Goal: Task Accomplishment & Management: Use online tool/utility

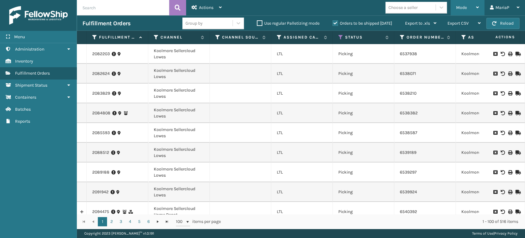
click at [472, 6] on div "Mode" at bounding box center [467, 7] width 23 height 15
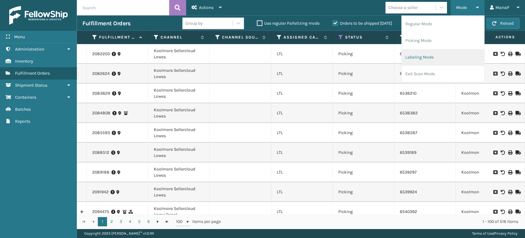
click at [439, 60] on li "Labeling Mode" at bounding box center [443, 57] width 82 height 17
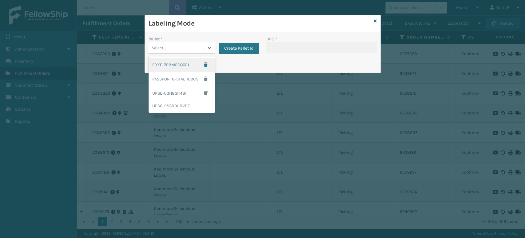
click at [190, 49] on div "Select..." at bounding box center [176, 48] width 55 height 10
click at [174, 105] on div "UPSG-PSSR9URVPZ" at bounding box center [182, 105] width 66 height 11
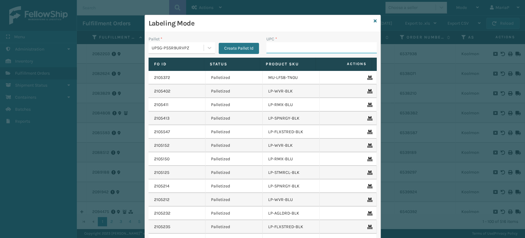
click at [315, 47] on input "UPC *" at bounding box center [322, 47] width 111 height 11
type input "8100909"
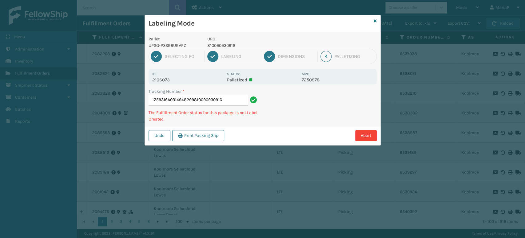
type input "1Z59316A0314948299810090930916"
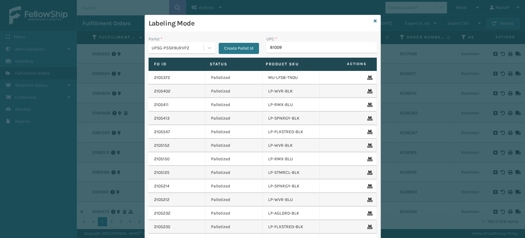
type input "810090"
type input "0688"
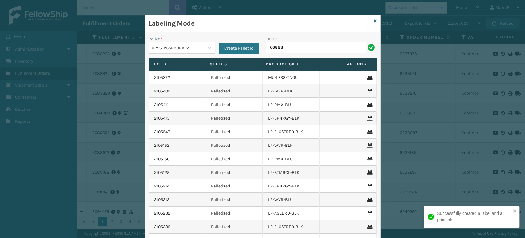
type input "068888"
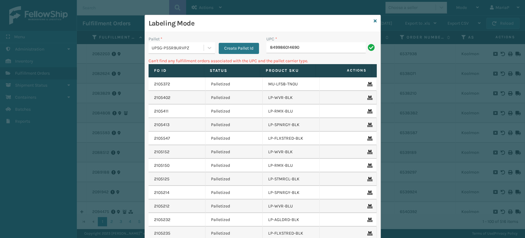
click at [193, 55] on div "Pallet * UPSG-PSSR9URVPZ Create Pallet Id" at bounding box center [204, 47] width 118 height 22
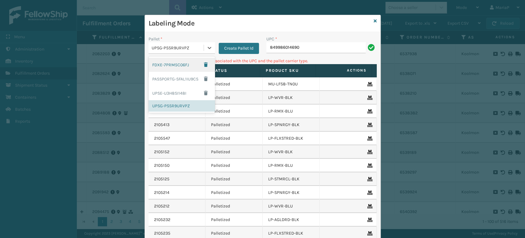
click at [190, 46] on div "UPSG-PSSR9URVPZ" at bounding box center [178, 48] width 53 height 6
click at [208, 20] on h3 "Labeling Mode" at bounding box center [260, 23] width 223 height 9
click at [204, 49] on div at bounding box center [209, 47] width 11 height 11
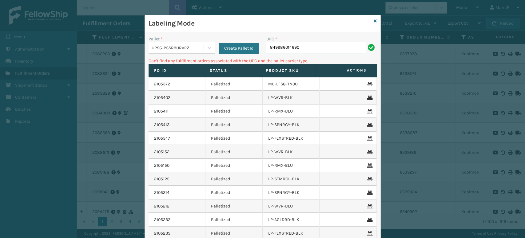
click at [296, 52] on input "849986014690" at bounding box center [316, 47] width 99 height 11
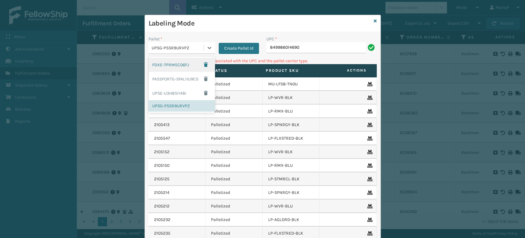
click at [195, 44] on div "UPSG-PSSR9URVPZ" at bounding box center [176, 48] width 55 height 10
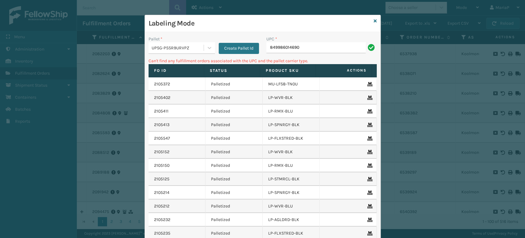
click at [376, 16] on div "Labeling Mode" at bounding box center [263, 23] width 236 height 17
click at [311, 50] on input "849986014690" at bounding box center [316, 47] width 99 height 11
click at [374, 19] on icon at bounding box center [375, 21] width 3 height 4
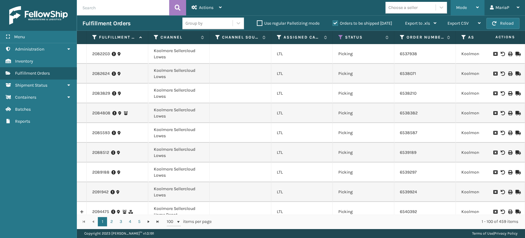
drag, startPoint x: 473, startPoint y: 6, endPoint x: 455, endPoint y: 19, distance: 21.4
click at [473, 6] on div "Mode" at bounding box center [467, 7] width 23 height 15
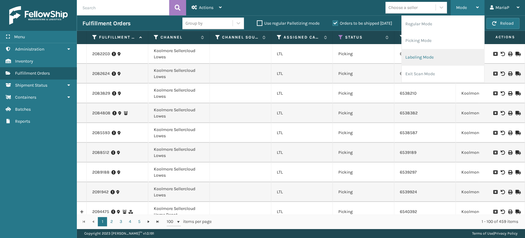
click at [411, 62] on li "Labeling Mode" at bounding box center [443, 57] width 82 height 17
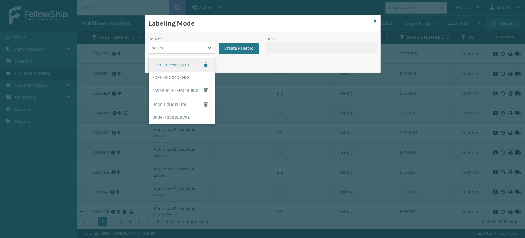
drag, startPoint x: 168, startPoint y: 47, endPoint x: 175, endPoint y: 56, distance: 11.3
click at [167, 47] on div "Select..." at bounding box center [176, 48] width 55 height 10
click at [177, 74] on div "FDXG-JKXS4DXHL8" at bounding box center [182, 77] width 66 height 11
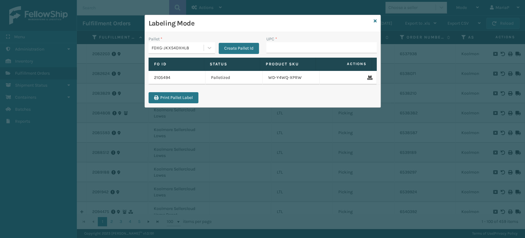
click at [303, 41] on div "UPC *" at bounding box center [322, 39] width 111 height 6
click at [306, 46] on input "UPC *" at bounding box center [322, 47] width 111 height 11
paste input "849986014690"
type input "849986014690"
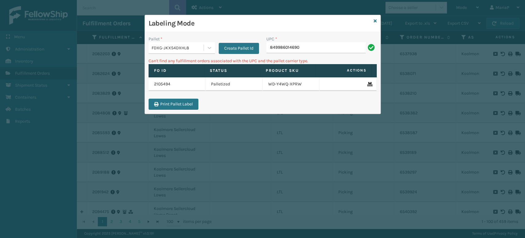
click at [306, 46] on input "849986014690" at bounding box center [316, 47] width 99 height 11
type input "410167-1160"
click at [314, 43] on input "849986014676" at bounding box center [316, 47] width 99 height 11
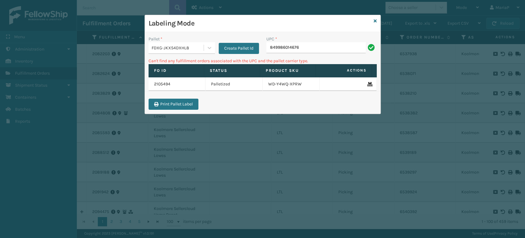
click at [314, 43] on input "849986014676" at bounding box center [316, 47] width 99 height 11
type input "410167-1130"
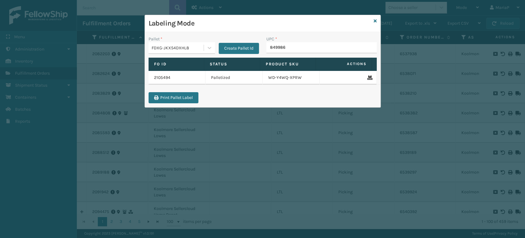
type input "8499860"
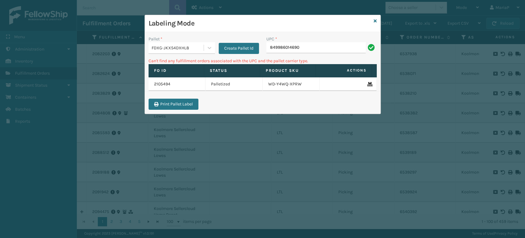
click at [314, 43] on input "849986014690" at bounding box center [316, 47] width 99 height 11
type input "410167-1160"
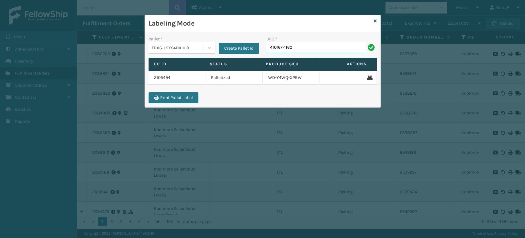
type input "410167-1160"
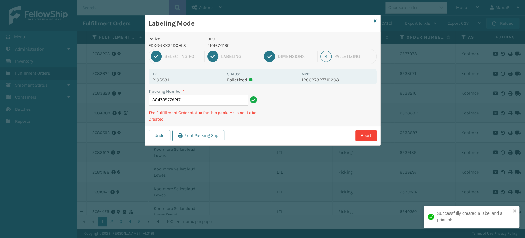
drag, startPoint x: 234, startPoint y: 43, endPoint x: 227, endPoint y: 43, distance: 6.8
click at [229, 43] on p "410167-1160" at bounding box center [252, 45] width 91 height 6
click at [227, 43] on p "410167-1160" at bounding box center [252, 45] width 91 height 6
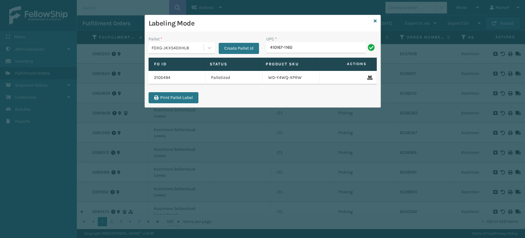
type input "410167-1160"
drag, startPoint x: 176, startPoint y: 58, endPoint x: 178, endPoint y: 54, distance: 3.6
click at [176, 57] on div "Pallet * FDXG-JKXS4DXHL8 Create Pallet Id UPC * Fo Id Status Product SKU Action…" at bounding box center [263, 69] width 236 height 75
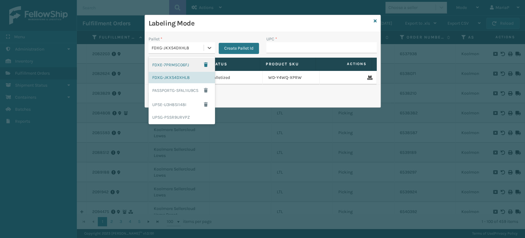
click at [175, 47] on div "FDXG-JKXS4DXHL8" at bounding box center [178, 48] width 53 height 6
click at [167, 112] on div "UPSG-PSSR9URVPZ" at bounding box center [182, 116] width 66 height 11
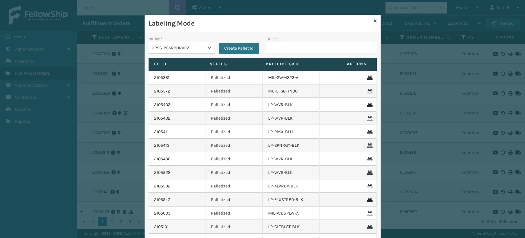
click at [288, 44] on input "UPC *" at bounding box center [322, 47] width 111 height 11
click at [374, 23] on link at bounding box center [375, 21] width 3 height 6
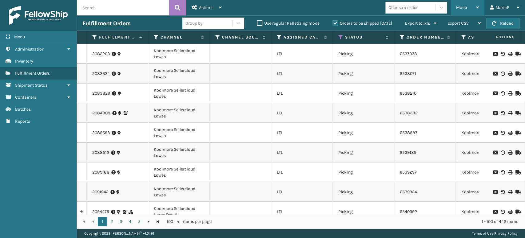
click at [475, 3] on div "Mode" at bounding box center [467, 7] width 23 height 15
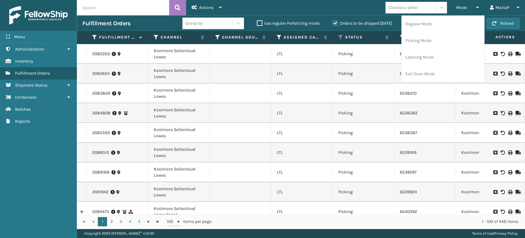
click at [433, 9] on div "Choose a seller" at bounding box center [411, 7] width 50 height 10
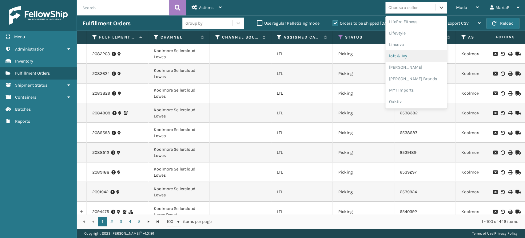
scroll to position [308, 0]
click at [397, 42] on div "Petcove" at bounding box center [417, 44] width 62 height 11
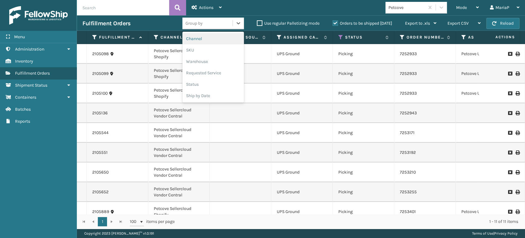
click at [210, 25] on div "Group by" at bounding box center [208, 23] width 50 height 10
click at [214, 53] on div "SKU" at bounding box center [214, 49] width 62 height 11
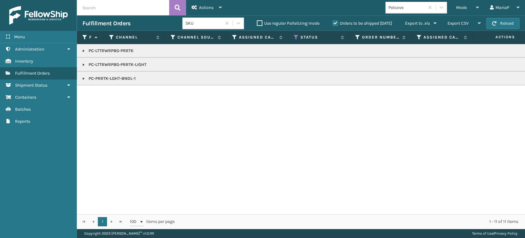
drag, startPoint x: 81, startPoint y: 78, endPoint x: 84, endPoint y: 79, distance: 3.1
click at [82, 78] on link at bounding box center [83, 78] width 5 height 5
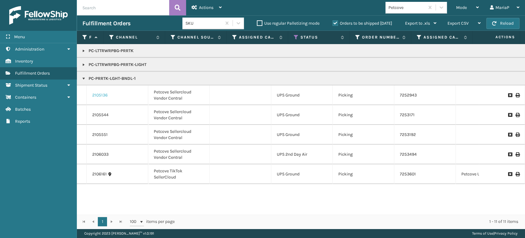
click at [94, 93] on link "2105136" at bounding box center [99, 95] width 15 height 6
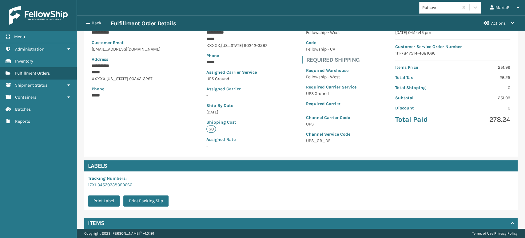
scroll to position [115, 0]
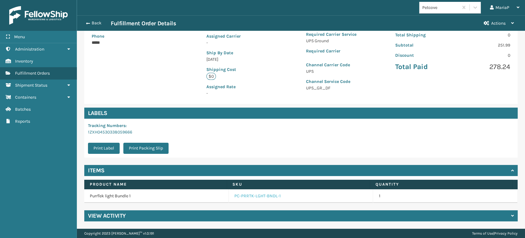
click at [245, 198] on link "PC-PRRTK-LGHT-BNDL-1" at bounding box center [258, 196] width 46 height 6
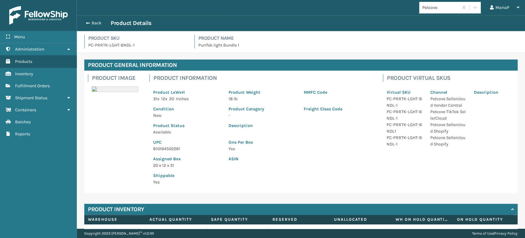
click at [171, 149] on p "810164502261" at bounding box center [187, 148] width 68 height 6
copy p "810164502261"
drag, startPoint x: 94, startPoint y: 15, endPoint x: 97, endPoint y: 17, distance: 3.3
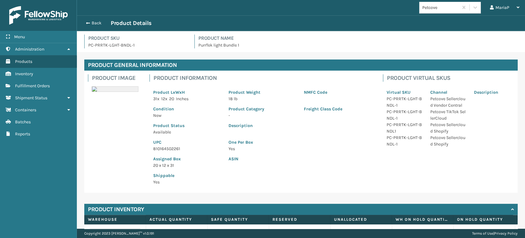
click at [96, 15] on div "Back Product Details" at bounding box center [301, 22] width 448 height 15
click at [98, 24] on button "Back" at bounding box center [96, 23] width 28 height 6
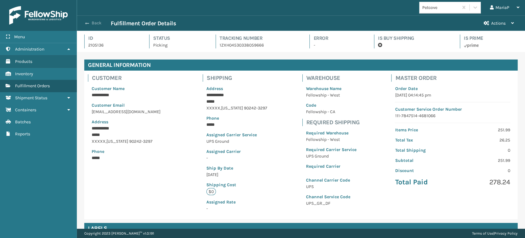
scroll to position [15, 448]
click at [95, 24] on button "Back" at bounding box center [96, 23] width 28 height 6
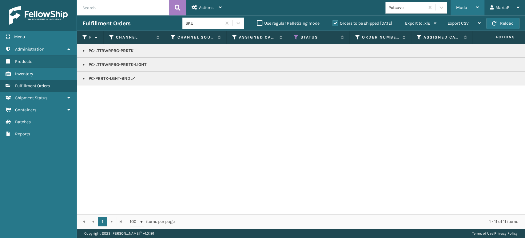
click at [456, 8] on div "Mode Regular Mode Picking Mode Labeling Mode Exit Scan Mode" at bounding box center [468, 7] width 34 height 15
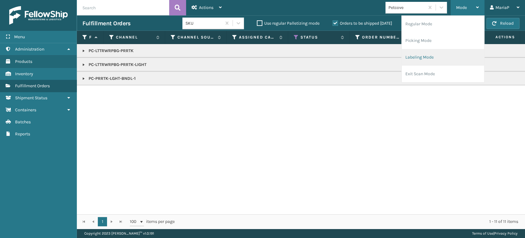
click at [418, 64] on li "Labeling Mode" at bounding box center [443, 57] width 82 height 17
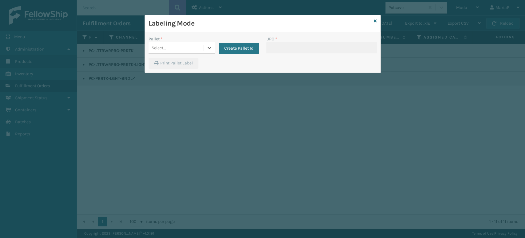
click at [168, 38] on div "Pallet *" at bounding box center [182, 39] width 66 height 6
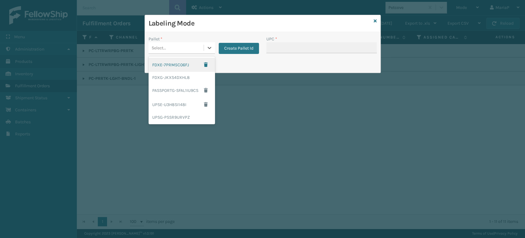
click at [169, 50] on div "Select..." at bounding box center [176, 48] width 55 height 10
click at [170, 118] on div "UPSG-PSSR9URVPZ" at bounding box center [182, 116] width 66 height 11
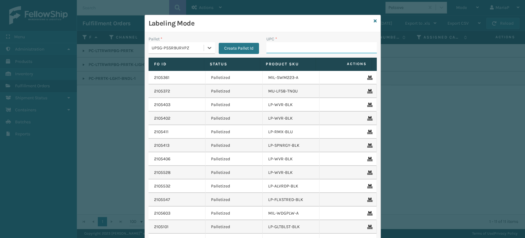
click at [272, 46] on input "UPC *" at bounding box center [322, 47] width 111 height 11
paste input "810164502261"
type input "810164502261"
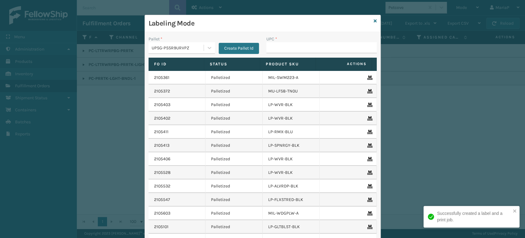
type input "810164502261"
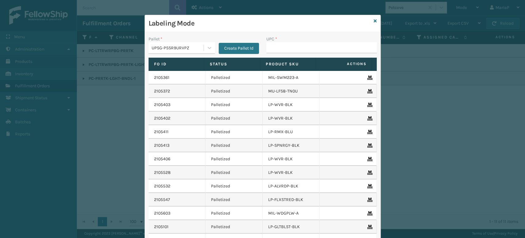
type input "810164502261"
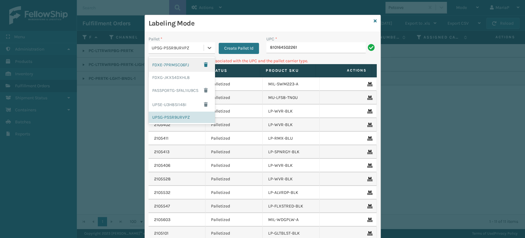
click at [195, 44] on div "UPSG-PSSR9URVPZ" at bounding box center [176, 48] width 55 height 10
click at [170, 106] on div "UPSE-U3H8SI148I" at bounding box center [182, 104] width 66 height 14
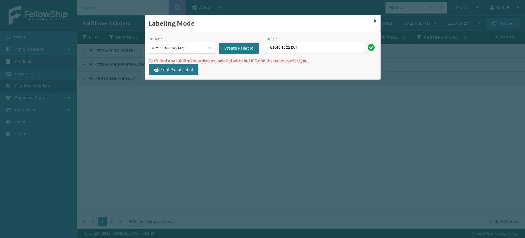
click at [292, 49] on input "810164502261" at bounding box center [316, 47] width 99 height 11
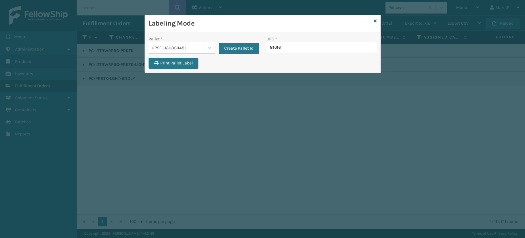
type input "810161"
type input "8100909331"
click at [171, 46] on div "UPSE-U3H8SI148I" at bounding box center [178, 48] width 53 height 6
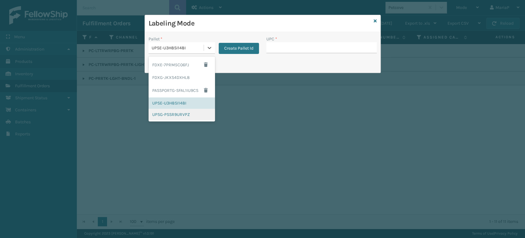
click at [167, 118] on div "UPSG-PSSR9URVPZ" at bounding box center [182, 114] width 66 height 11
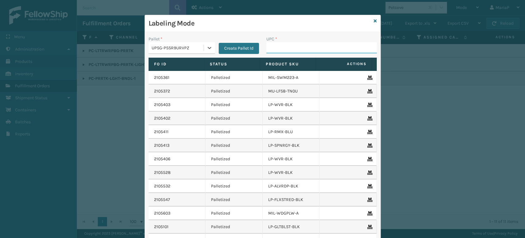
click at [291, 44] on input "UPC *" at bounding box center [322, 47] width 111 height 11
type input "850053064388"
type input "8500530"
type input "8101645"
click at [290, 52] on input "UPC *" at bounding box center [322, 47] width 111 height 11
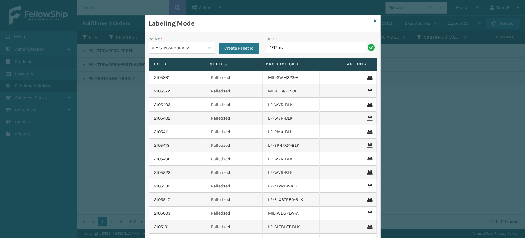
type input "1717MTW"
type input "2109MT"
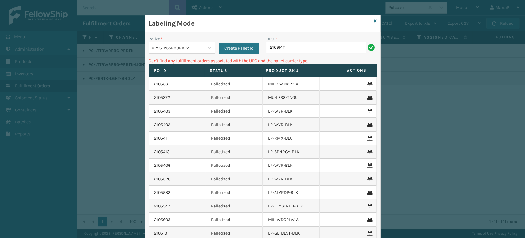
click at [306, 44] on input "2109MT" at bounding box center [316, 47] width 99 height 11
click at [286, 41] on div "UPC *" at bounding box center [322, 39] width 111 height 6
click at [286, 44] on input "2109MT" at bounding box center [316, 47] width 99 height 11
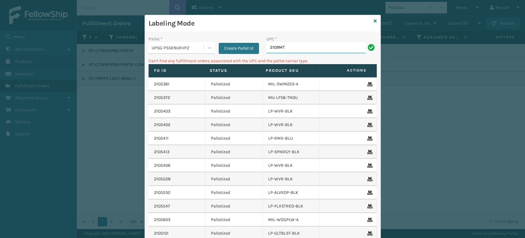
click at [287, 44] on input "2109MT" at bounding box center [316, 47] width 99 height 11
click at [374, 21] on icon at bounding box center [375, 21] width 3 height 4
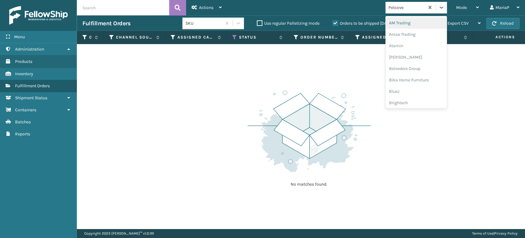
click at [392, 11] on div "Petcove" at bounding box center [405, 7] width 39 height 10
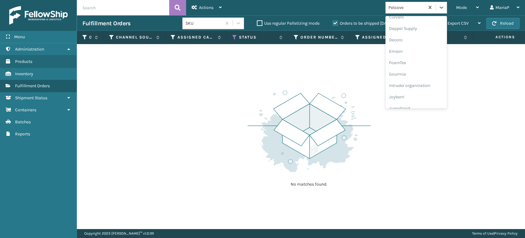
scroll to position [103, 0]
click at [404, 54] on div "Emson" at bounding box center [417, 55] width 62 height 11
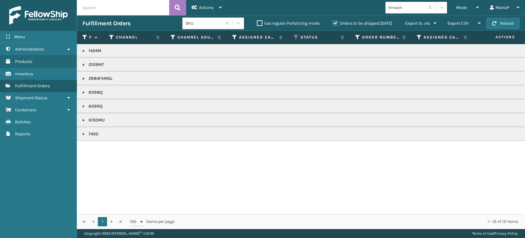
click at [84, 65] on link at bounding box center [83, 64] width 5 height 5
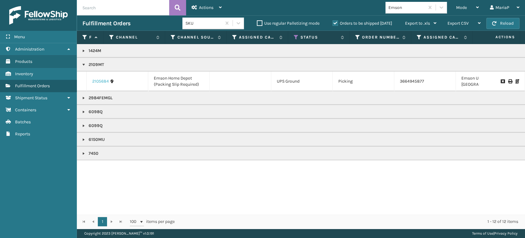
click at [96, 79] on link "2105684" at bounding box center [100, 81] width 17 height 6
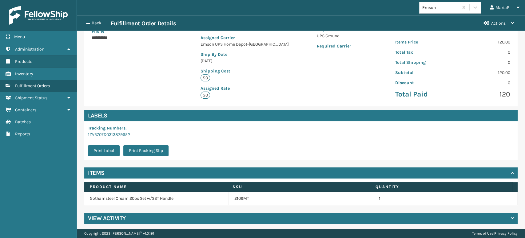
scroll to position [116, 0]
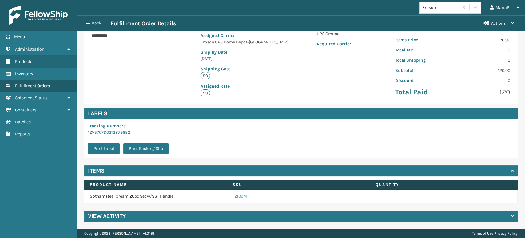
click at [244, 198] on link "2109MT" at bounding box center [242, 196] width 15 height 6
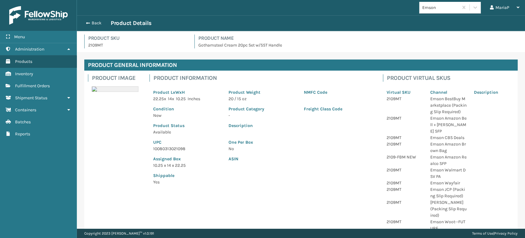
click at [163, 150] on p "10080313021098" at bounding box center [187, 148] width 68 height 6
click at [164, 150] on p "10080313021098" at bounding box center [187, 148] width 68 height 6
copy p "10080313021098"
click at [87, 22] on span "button" at bounding box center [87, 23] width 4 height 4
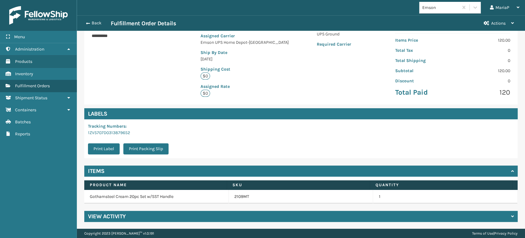
scroll to position [116, 0]
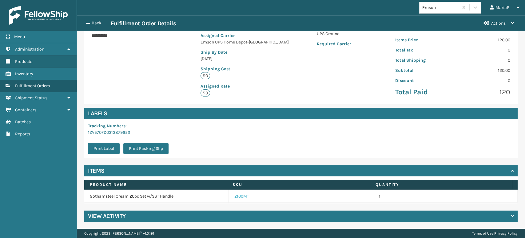
click at [235, 198] on link "2109MT" at bounding box center [242, 196] width 15 height 6
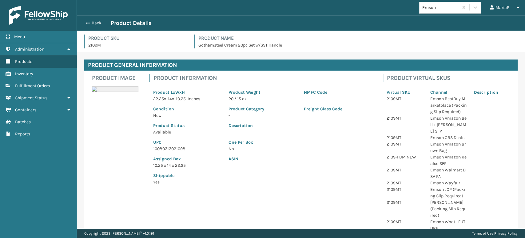
click at [172, 147] on p "10080313021098" at bounding box center [187, 148] width 68 height 6
copy p "10080313021098"
click at [103, 22] on button "Back" at bounding box center [96, 23] width 28 height 6
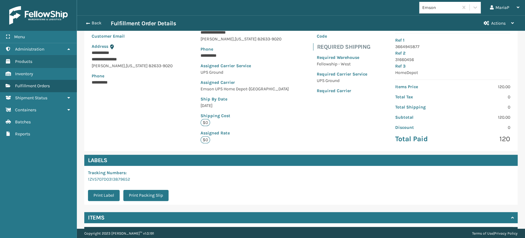
scroll to position [116, 0]
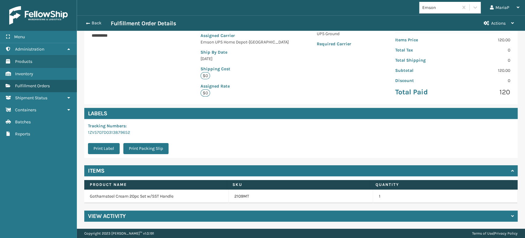
click at [98, 26] on div "Back Fulfillment Order Details" at bounding box center [280, 23] width 396 height 7
click at [94, 23] on button "Back" at bounding box center [96, 23] width 28 height 6
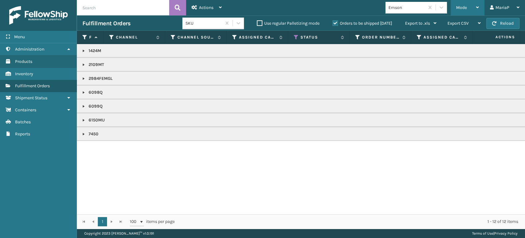
click at [465, 7] on span "Mode" at bounding box center [461, 7] width 11 height 5
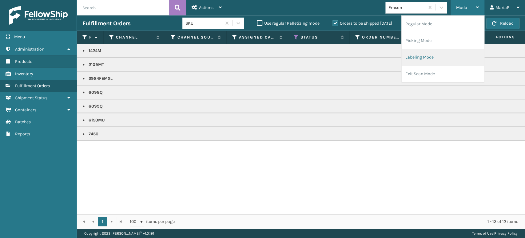
click at [437, 60] on li "Labeling Mode" at bounding box center [443, 57] width 82 height 17
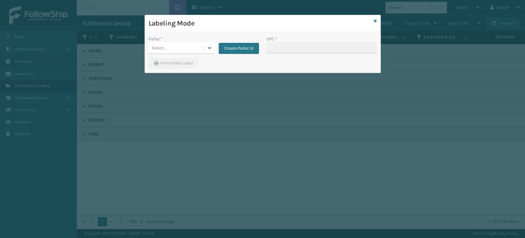
click at [180, 49] on div "Select..." at bounding box center [176, 48] width 55 height 10
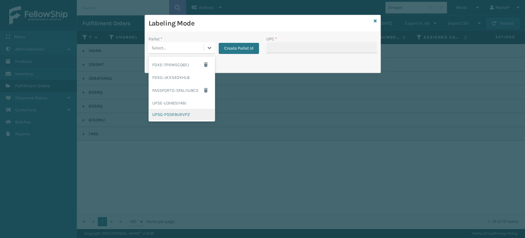
click at [175, 114] on div "UPSG-PSSR9URVPZ" at bounding box center [182, 114] width 66 height 11
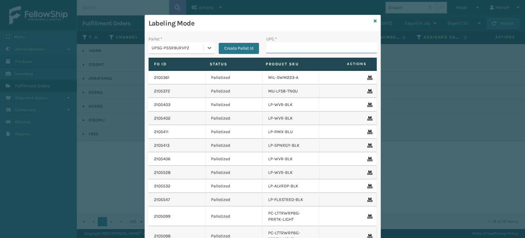
click at [286, 51] on input "UPC *" at bounding box center [322, 47] width 111 height 11
paste input "10080313021098"
type input "10080313021098"
type input "0803130"
click at [280, 50] on input "UPC *" at bounding box center [322, 47] width 111 height 11
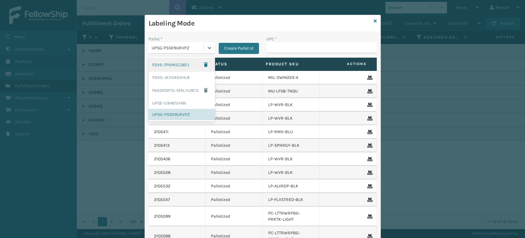
click at [171, 44] on div "UPSG-PSSR9URVPZ" at bounding box center [176, 48] width 55 height 10
click at [182, 76] on div "FDXG-JKXS4DXHL8" at bounding box center [182, 77] width 66 height 11
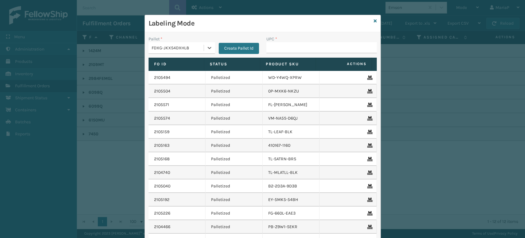
click at [278, 39] on div "UPC *" at bounding box center [322, 39] width 111 height 6
click at [290, 54] on div "UPC *" at bounding box center [322, 47] width 118 height 22
click at [279, 46] on input "UPC *" at bounding box center [322, 47] width 111 height 11
type input "080313"
type input "0803130"
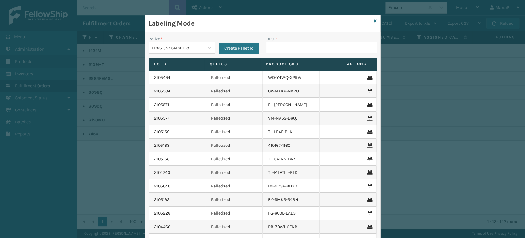
click at [297, 41] on div "UPC *" at bounding box center [322, 39] width 111 height 6
click at [296, 46] on input "UPC *" at bounding box center [322, 47] width 111 height 11
type input "2984FEMGL"
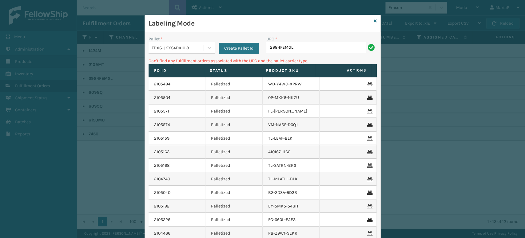
click at [295, 46] on input "2984FEMGL" at bounding box center [316, 47] width 99 height 11
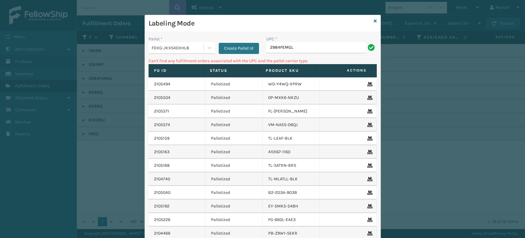
click at [295, 46] on input "2984FEMGL" at bounding box center [316, 47] width 99 height 11
type input "0803"
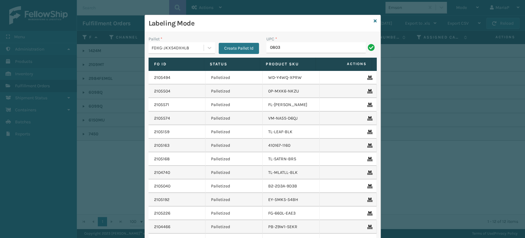
type input "08031"
click at [285, 48] on input "UPC *" at bounding box center [322, 47] width 111 height 11
click at [374, 22] on icon at bounding box center [375, 21] width 3 height 4
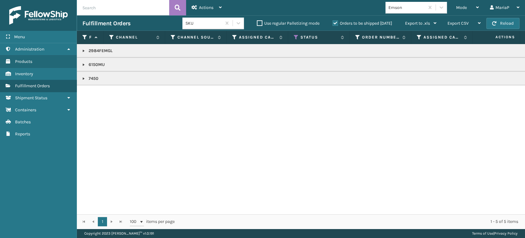
click at [85, 50] on link at bounding box center [83, 50] width 5 height 5
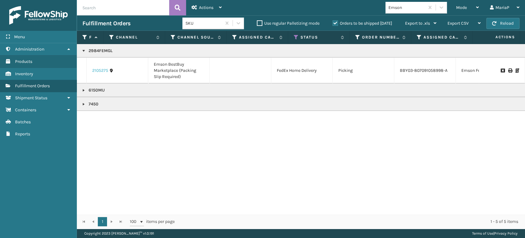
click at [101, 69] on link "2105275" at bounding box center [100, 70] width 16 height 6
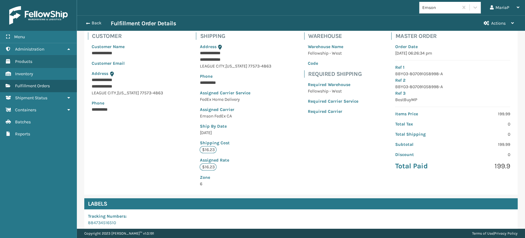
scroll to position [132, 0]
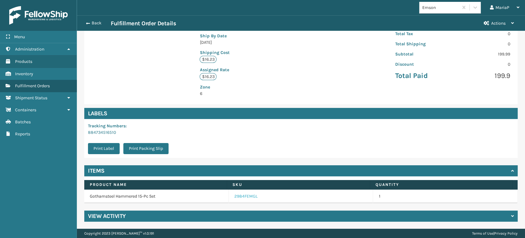
click at [238, 196] on link "2984FEMGL" at bounding box center [246, 196] width 23 height 6
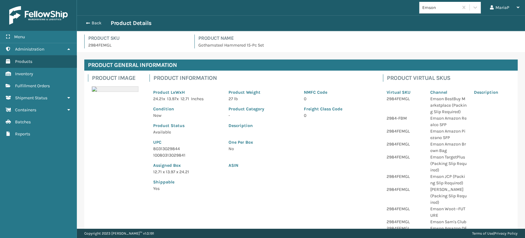
click at [156, 148] on p "80313029844" at bounding box center [187, 148] width 68 height 6
copy p "80313029844"
click at [96, 26] on div "Back Product Details" at bounding box center [300, 22] width 437 height 7
click at [96, 24] on button "Back" at bounding box center [96, 23] width 28 height 6
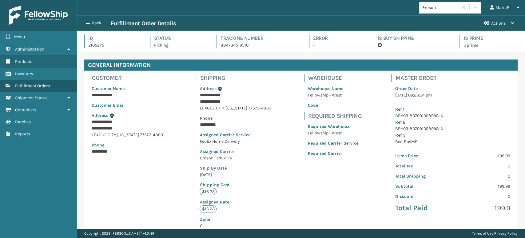
scroll to position [15, 448]
click at [96, 24] on button "Back" at bounding box center [96, 23] width 28 height 6
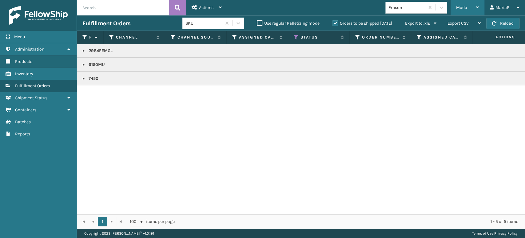
click at [465, 11] on div "Mode" at bounding box center [467, 7] width 23 height 15
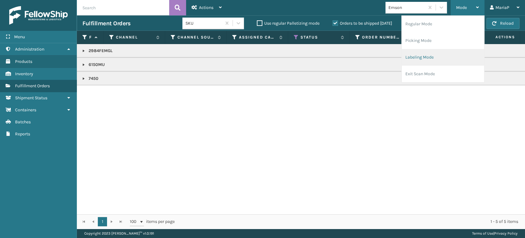
click at [434, 53] on li "Labeling Mode" at bounding box center [443, 57] width 82 height 17
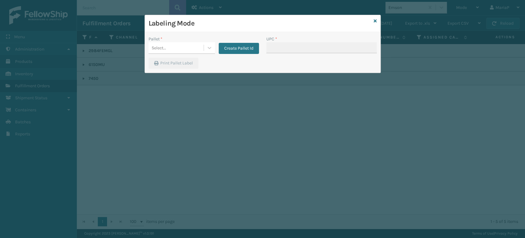
click at [182, 38] on div "Pallet *" at bounding box center [182, 39] width 66 height 6
click at [185, 44] on div "Select..." at bounding box center [176, 48] width 55 height 10
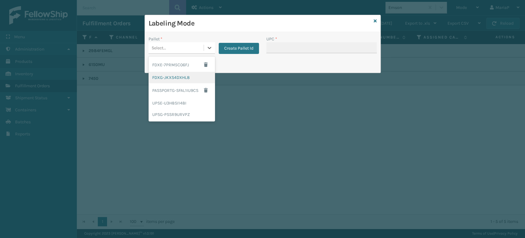
click at [178, 77] on div "FDXG-JKXS4DXHL8" at bounding box center [182, 77] width 66 height 11
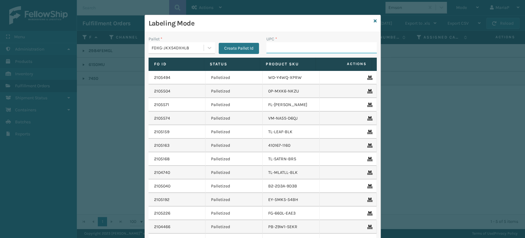
drag, startPoint x: 277, startPoint y: 51, endPoint x: 281, endPoint y: 50, distance: 4.6
click at [277, 51] on input "UPC *" at bounding box center [322, 47] width 111 height 11
paste input "80313029844"
type input "80313029844"
click at [374, 19] on icon at bounding box center [375, 21] width 3 height 4
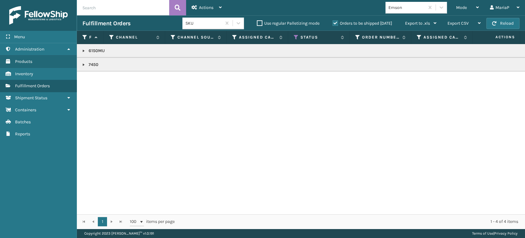
click at [84, 51] on link at bounding box center [83, 50] width 5 height 5
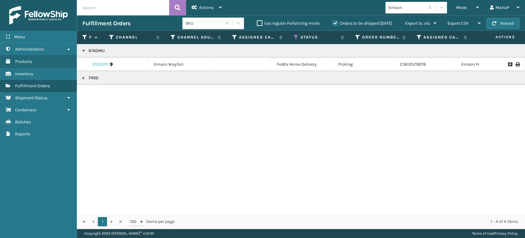
click at [95, 63] on link "2105374" at bounding box center [100, 64] width 16 height 6
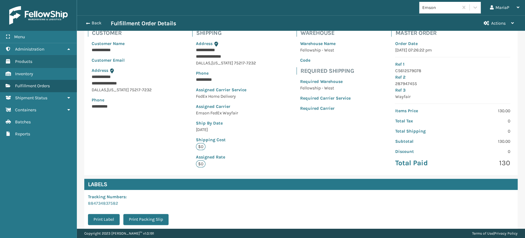
scroll to position [116, 0]
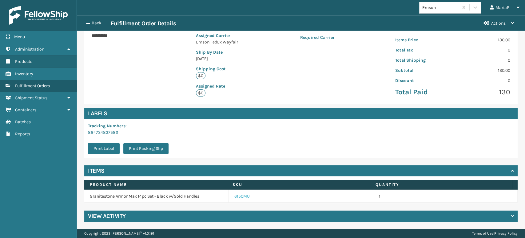
click at [238, 195] on link "6150MU" at bounding box center [242, 196] width 15 height 6
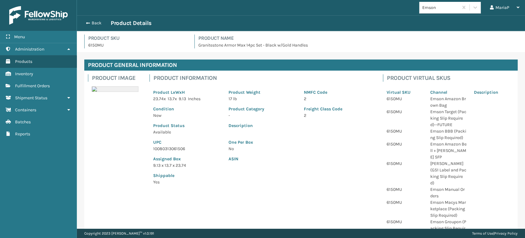
click at [164, 147] on p "10080313061506" at bounding box center [187, 148] width 68 height 6
copy p "10080313061506"
click at [92, 23] on button "Back" at bounding box center [96, 23] width 28 height 6
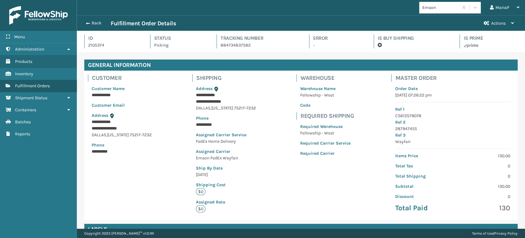
scroll to position [15, 448]
click at [92, 23] on button "Back" at bounding box center [96, 23] width 28 height 6
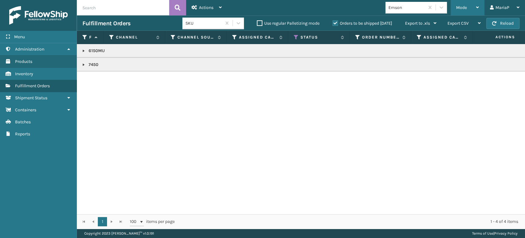
click at [465, 11] on div "Mode" at bounding box center [467, 7] width 23 height 15
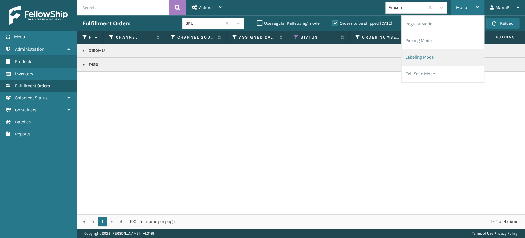
click at [432, 62] on li "Labeling Mode" at bounding box center [443, 57] width 82 height 17
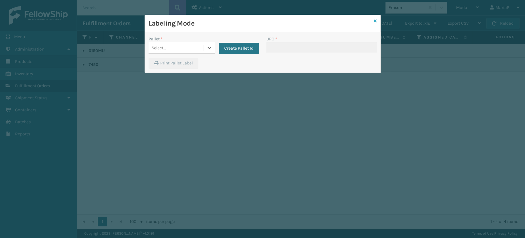
click at [374, 21] on icon at bounding box center [375, 21] width 3 height 4
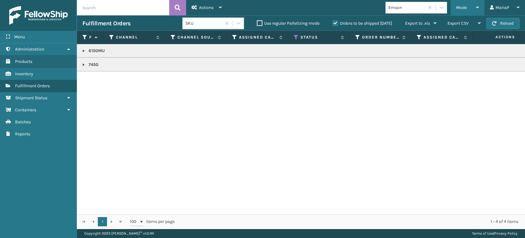
click at [461, 6] on span "Mode" at bounding box center [461, 7] width 11 height 5
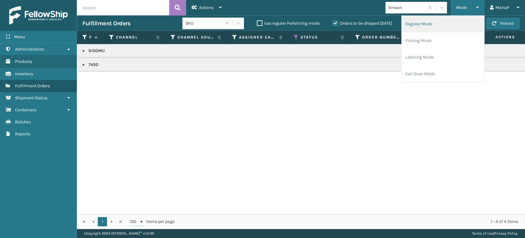
click at [432, 24] on li "Regular Mode" at bounding box center [443, 24] width 82 height 17
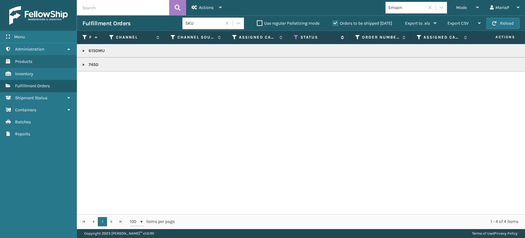
click at [297, 35] on icon at bounding box center [296, 37] width 5 height 6
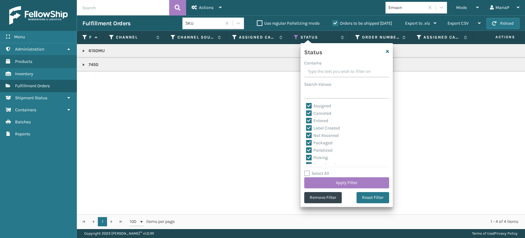
click at [316, 172] on label "Select All" at bounding box center [316, 173] width 25 height 5
click at [316, 170] on input "Select All" at bounding box center [350, 170] width 92 height 1
checkbox input "true"
click at [316, 172] on label "Select All" at bounding box center [316, 173] width 25 height 5
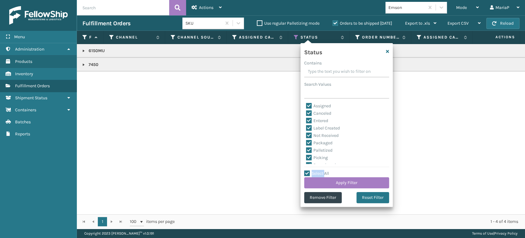
click at [316, 170] on input "Select All" at bounding box center [350, 170] width 92 height 1
checkbox input "false"
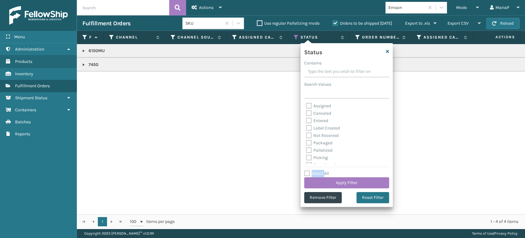
checkbox input "false"
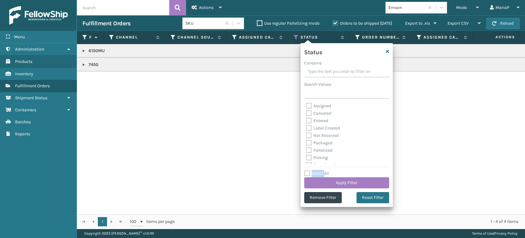
checkbox input "false"
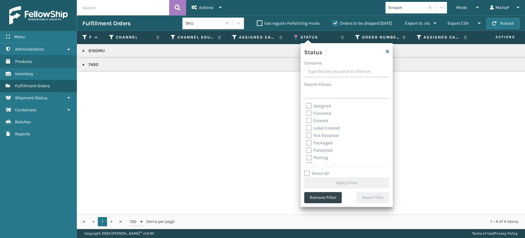
click at [313, 151] on label "Palletized" at bounding box center [319, 149] width 26 height 5
click at [307, 151] on input "Palletized" at bounding box center [306, 149] width 0 height 4
checkbox input "true"
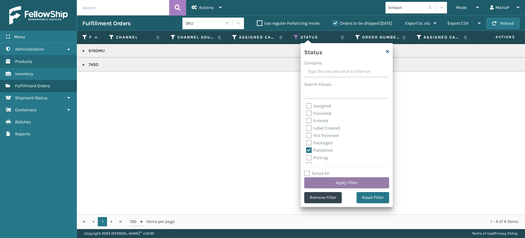
click at [332, 180] on button "Apply Filter" at bounding box center [346, 182] width 85 height 11
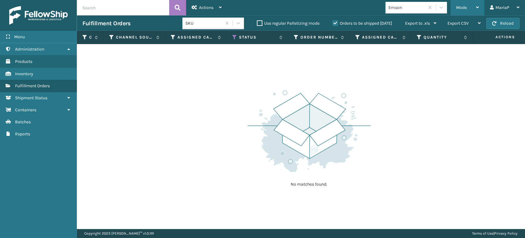
click at [464, 5] on div "Mode" at bounding box center [467, 7] width 23 height 15
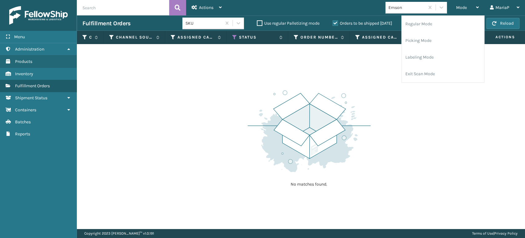
click at [334, 24] on label "Orders to be shipped [DATE]" at bounding box center [363, 23] width 60 height 5
click at [333, 24] on input "Orders to be shipped [DATE]" at bounding box center [333, 22] width 0 height 4
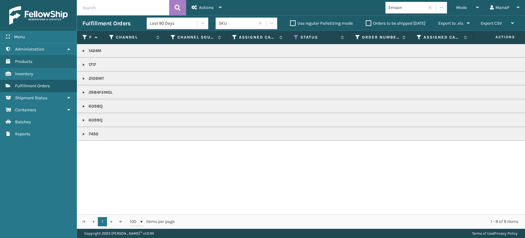
click at [84, 78] on link at bounding box center [83, 78] width 5 height 5
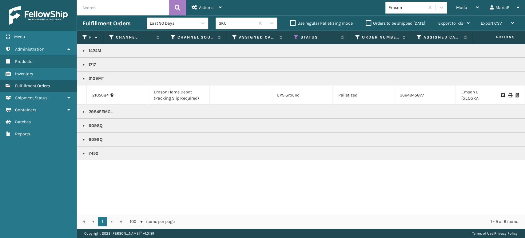
click at [83, 111] on link at bounding box center [83, 111] width 5 height 5
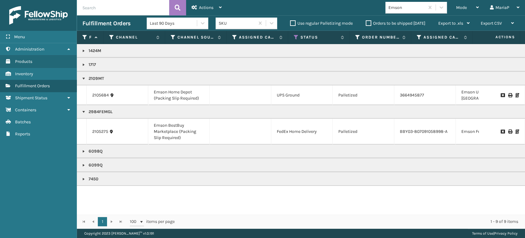
click at [508, 131] on icon at bounding box center [510, 131] width 4 height 4
click at [516, 131] on icon at bounding box center [518, 131] width 4 height 4
click at [469, 9] on div "Mode" at bounding box center [467, 7] width 23 height 15
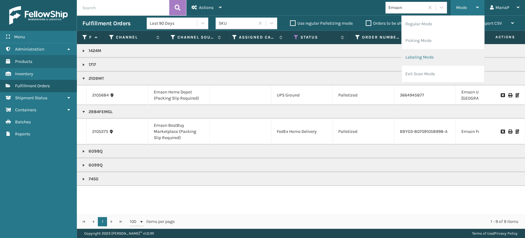
click at [433, 56] on li "Labeling Mode" at bounding box center [443, 57] width 82 height 17
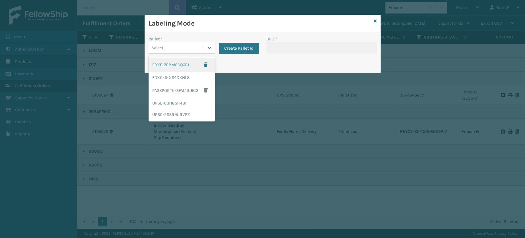
click at [185, 45] on div "Select..." at bounding box center [176, 48] width 55 height 10
click at [175, 76] on div "FDXG-JKXS4DXHL8" at bounding box center [182, 77] width 66 height 11
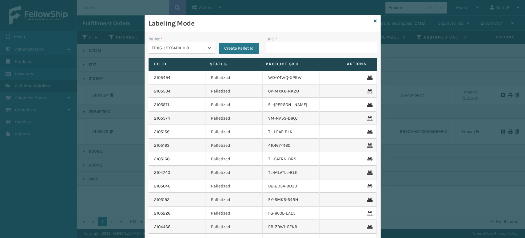
drag, startPoint x: 271, startPoint y: 44, endPoint x: 273, endPoint y: 46, distance: 3.2
click at [273, 45] on input "UPC *" at bounding box center [322, 47] width 111 height 11
paste input "10080313061506"
type input "10080313061506"
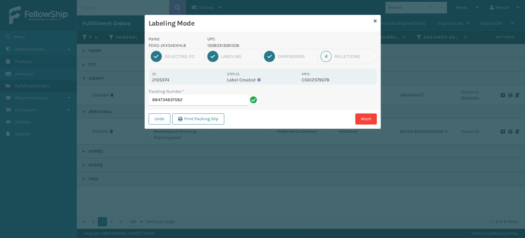
click at [164, 74] on div "Id: 2105374" at bounding box center [187, 76] width 71 height 12
click at [165, 78] on p "2105374" at bounding box center [187, 80] width 71 height 6
copy p "2105374"
click at [202, 102] on input "884734837582" at bounding box center [198, 99] width 99 height 11
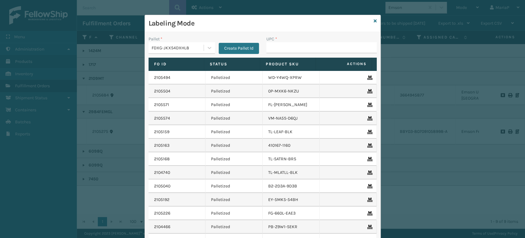
click at [374, 20] on div "Labeling Mode" at bounding box center [263, 23] width 236 height 17
drag, startPoint x: 367, startPoint y: 19, endPoint x: 374, endPoint y: 21, distance: 7.1
click at [374, 21] on div "Labeling Mode Pallet * FDXG-JKXS4DXHL8 Create Pallet Id UPC * Fo Id Status Prod…" at bounding box center [263, 146] width 236 height 263
click at [374, 21] on icon at bounding box center [375, 21] width 3 height 4
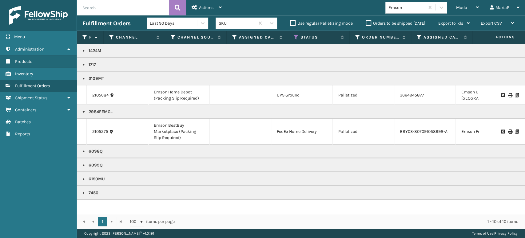
click at [111, 9] on input "text" at bounding box center [123, 7] width 92 height 15
paste input "2105374"
type input "2105374"
click at [179, 12] on button at bounding box center [177, 7] width 17 height 15
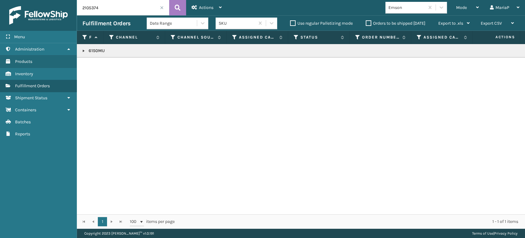
click at [84, 51] on link at bounding box center [83, 50] width 5 height 5
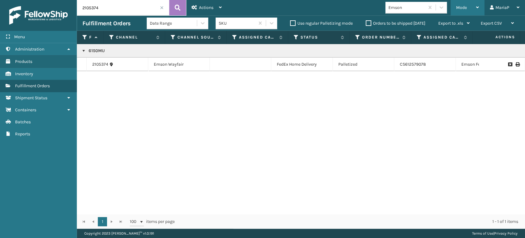
click at [476, 5] on div "Mode" at bounding box center [467, 7] width 23 height 15
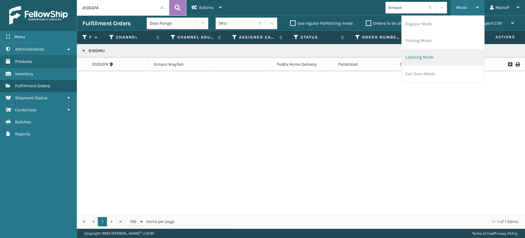
click at [436, 56] on li "Labeling Mode" at bounding box center [443, 57] width 82 height 17
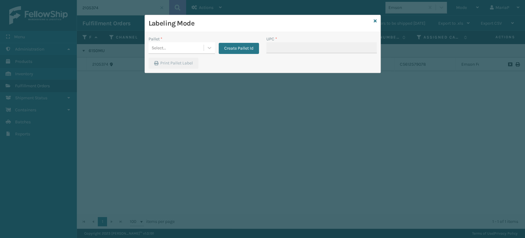
click at [374, 22] on icon at bounding box center [375, 21] width 3 height 4
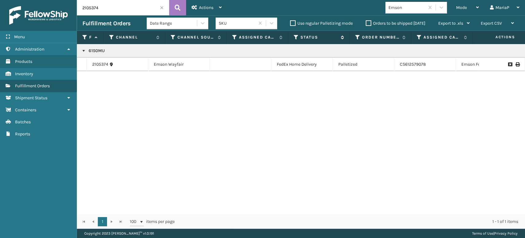
click at [295, 37] on icon at bounding box center [296, 37] width 5 height 6
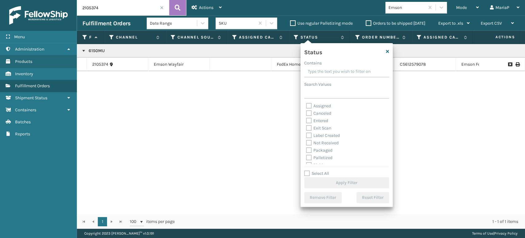
scroll to position [34, 0]
click at [319, 127] on div "Picking" at bounding box center [346, 130] width 81 height 7
click at [315, 131] on label "Picking" at bounding box center [317, 130] width 22 height 5
click at [307, 131] on input "Picking" at bounding box center [306, 129] width 0 height 4
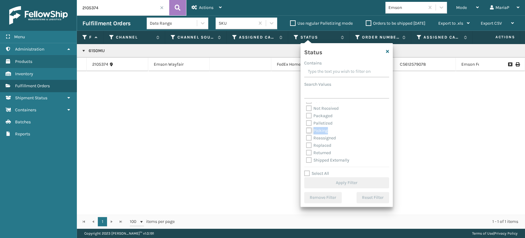
checkbox input "true"
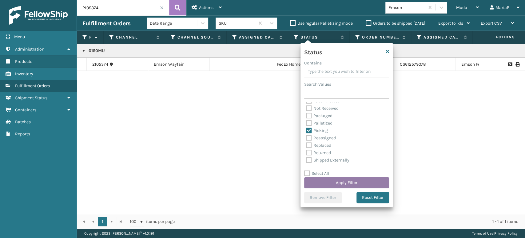
click at [338, 181] on button "Apply Filter" at bounding box center [346, 182] width 85 height 11
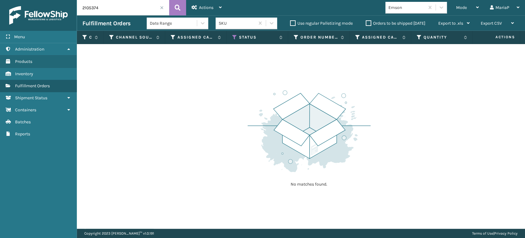
click at [160, 8] on span at bounding box center [162, 8] width 4 height 4
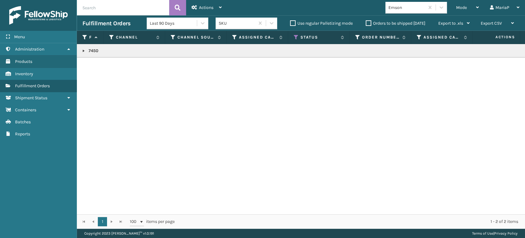
click at [83, 50] on link at bounding box center [83, 50] width 5 height 5
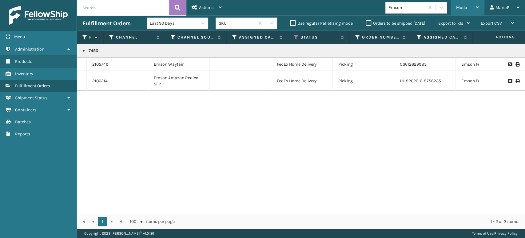
click at [470, 2] on div "Mode" at bounding box center [467, 7] width 23 height 15
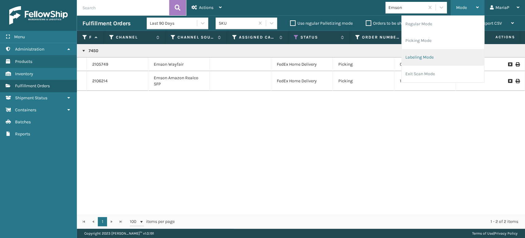
click at [410, 61] on li "Labeling Mode" at bounding box center [443, 57] width 82 height 17
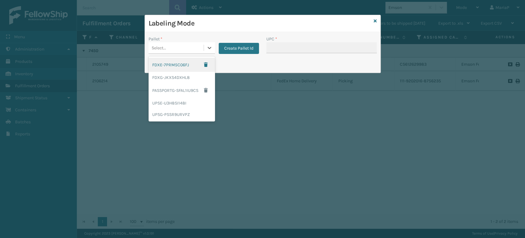
click at [186, 45] on div "Select..." at bounding box center [176, 48] width 55 height 10
click at [164, 76] on div "FDXG-JKXS4DXHL8" at bounding box center [182, 77] width 66 height 11
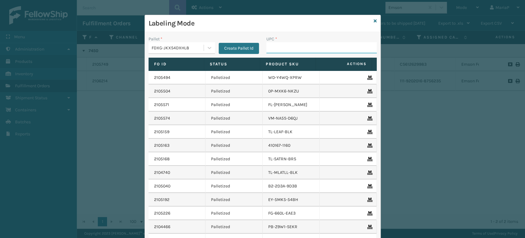
drag, startPoint x: 296, startPoint y: 47, endPoint x: 292, endPoint y: 47, distance: 4.0
click at [292, 47] on input "UPC *" at bounding box center [322, 47] width 111 height 11
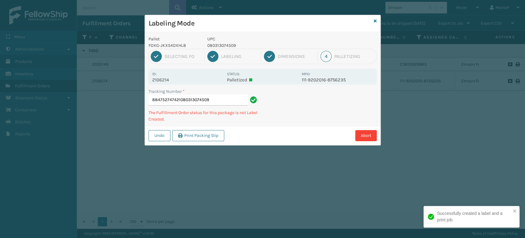
type input "884752747421080313074509"
